Goal: Learn about a topic

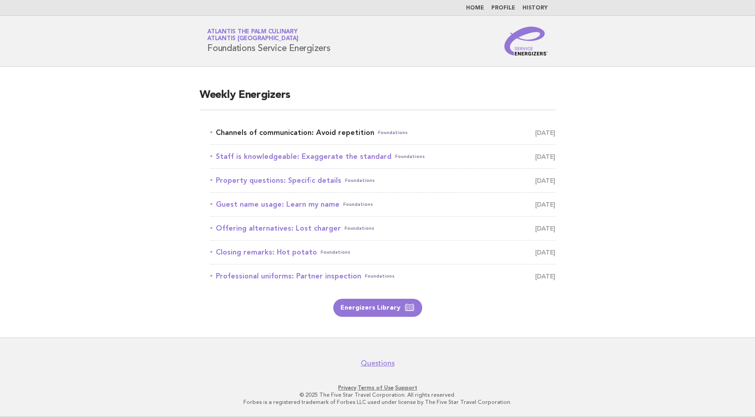
click at [295, 134] on link "Channels of communication: Avoid repetition Foundations [DATE]" at bounding box center [382, 132] width 345 height 13
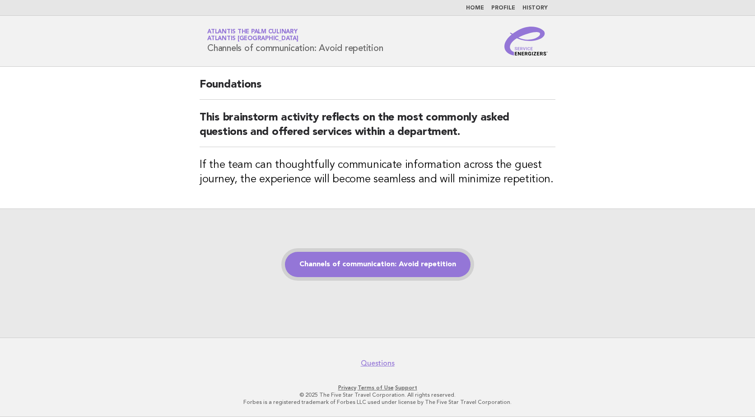
click at [379, 266] on link "Channels of communication: Avoid repetition" at bounding box center [378, 264] width 186 height 25
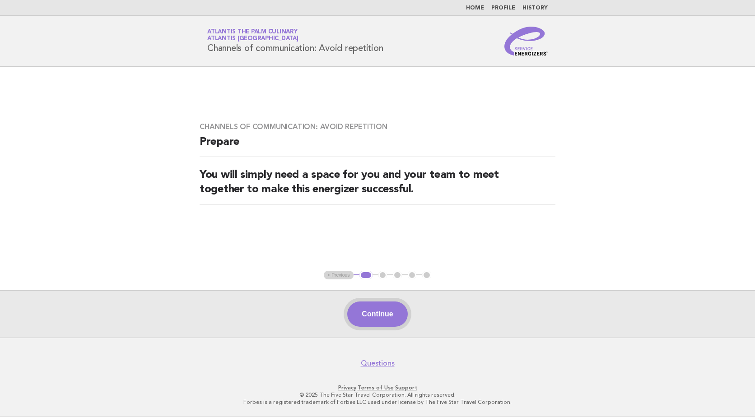
click at [374, 318] on button "Continue" at bounding box center [377, 314] width 60 height 25
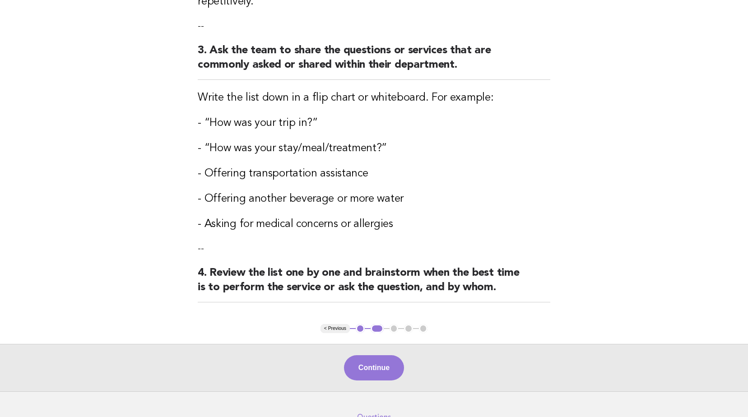
scroll to position [316, 0]
click at [377, 356] on button "Continue" at bounding box center [374, 367] width 60 height 25
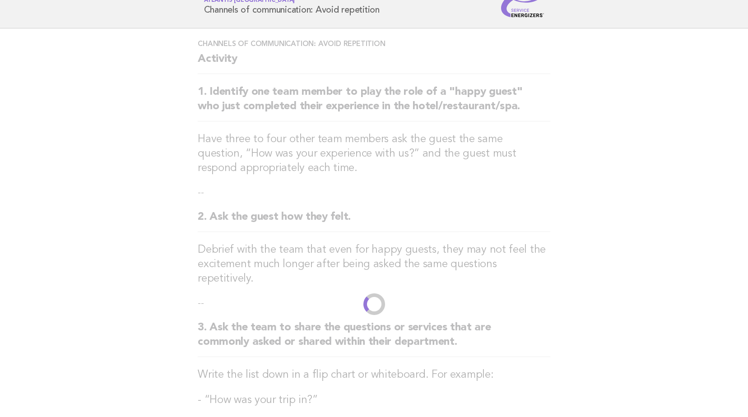
scroll to position [0, 0]
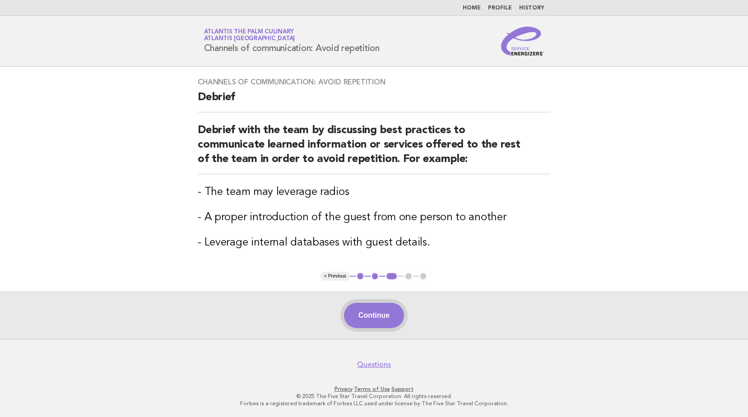
click at [368, 319] on button "Continue" at bounding box center [374, 315] width 60 height 25
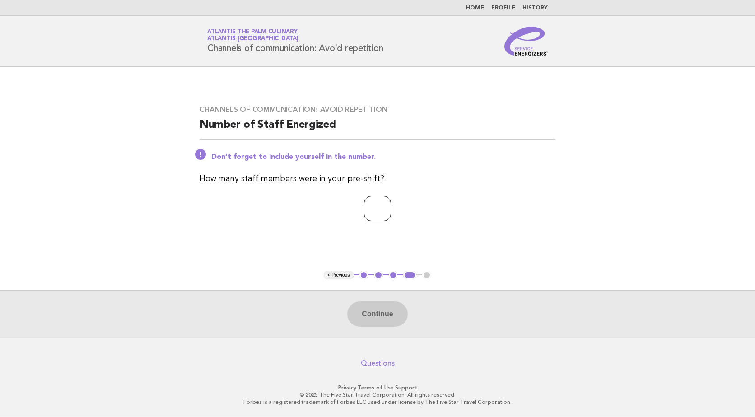
click at [369, 212] on input "number" at bounding box center [377, 208] width 27 height 25
type input "**"
click at [381, 318] on button "Continue" at bounding box center [377, 314] width 60 height 25
